Goal: Ask a question

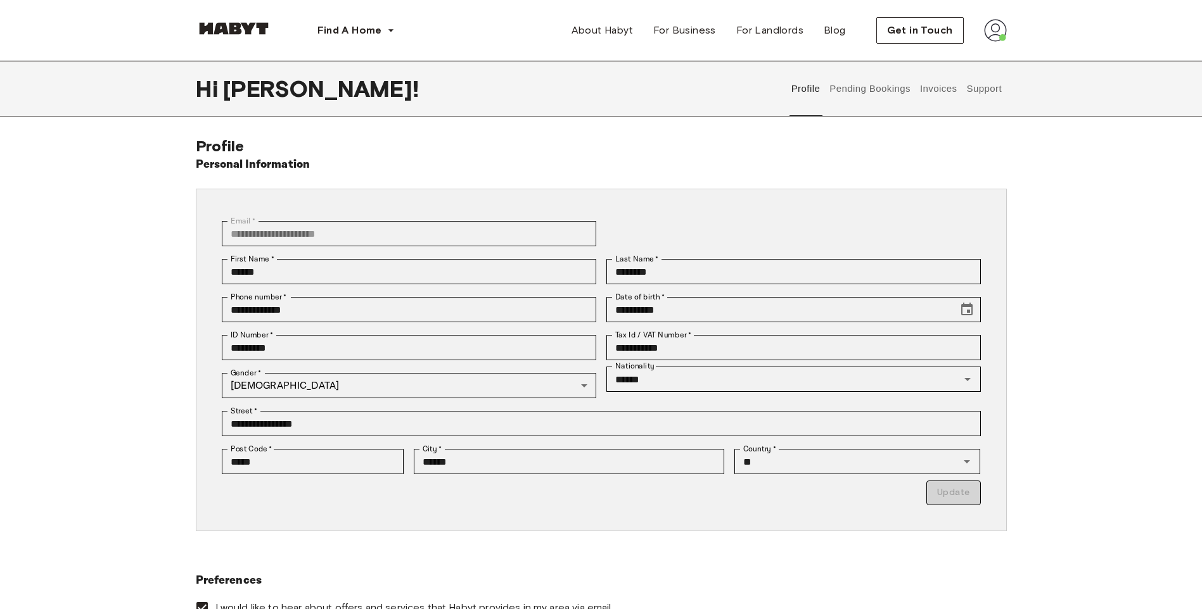
click at [974, 86] on button "Support" at bounding box center [984, 89] width 39 height 56
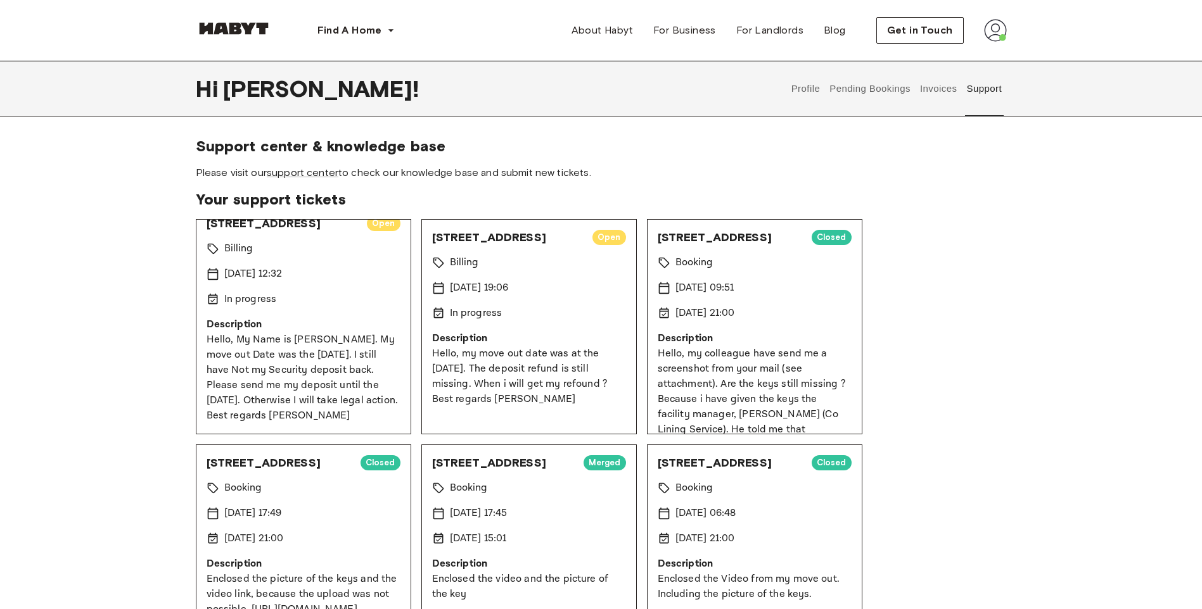
scroll to position [29, 0]
drag, startPoint x: 274, startPoint y: 416, endPoint x: 205, endPoint y: 319, distance: 118.6
click at [205, 319] on div "Seyfferstraße 10 Open Billing 15 Sep 2025 12:32 In progress Description Hello, …" at bounding box center [303, 326] width 215 height 215
copy p "Hello, My Name is Oliver Radetzko. My move out Date was the 30th of july. I sti…"
click at [476, 167] on span "Please visit our support center to check our knowledge base and submit new tick…" at bounding box center [601, 173] width 811 height 14
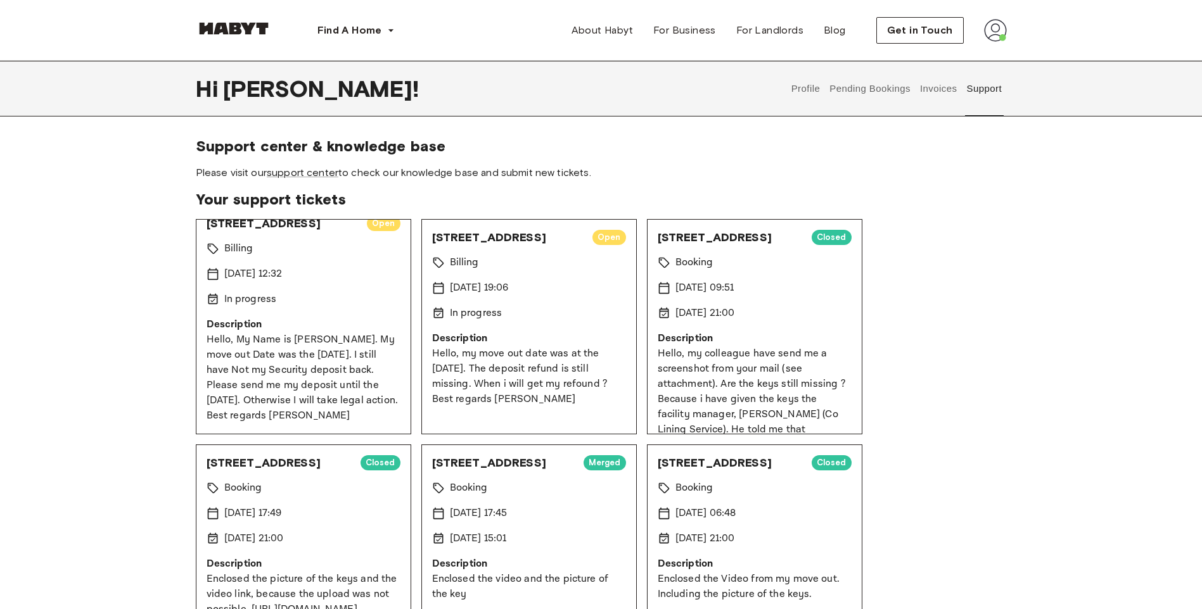
click at [297, 174] on link "support center" at bounding box center [303, 173] width 72 height 12
